Goal: Task Accomplishment & Management: Manage account settings

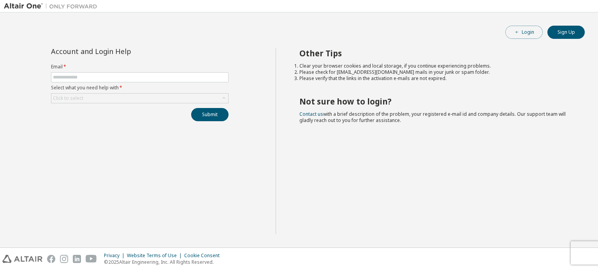
click at [531, 31] on button "Login" at bounding box center [523, 32] width 37 height 13
click at [123, 98] on div "Click to select" at bounding box center [139, 98] width 177 height 9
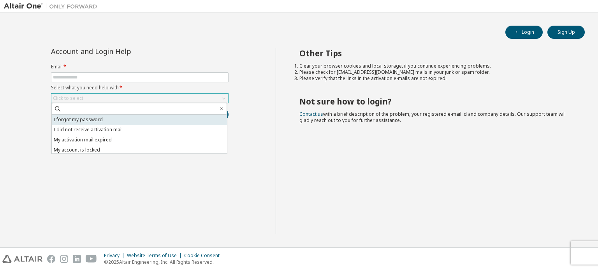
click at [116, 121] on li "I forgot my password" at bounding box center [139, 120] width 175 height 10
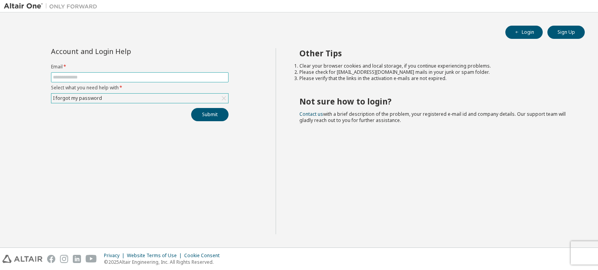
click at [130, 75] on input "text" at bounding box center [140, 77] width 174 height 6
type input "**********"
click at [215, 118] on button "Submit" at bounding box center [209, 114] width 37 height 13
click at [33, 5] on img at bounding box center [52, 6] width 97 height 8
drag, startPoint x: 526, startPoint y: 30, endPoint x: 522, endPoint y: 30, distance: 4.7
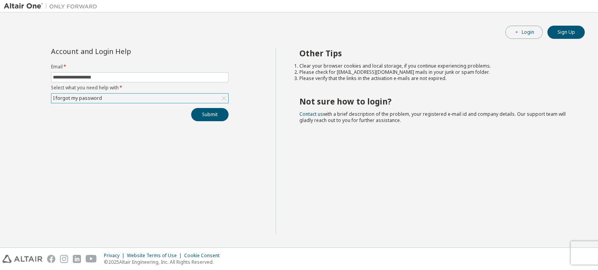
click at [523, 30] on button "Login" at bounding box center [523, 32] width 37 height 13
